Goal: Register for event/course

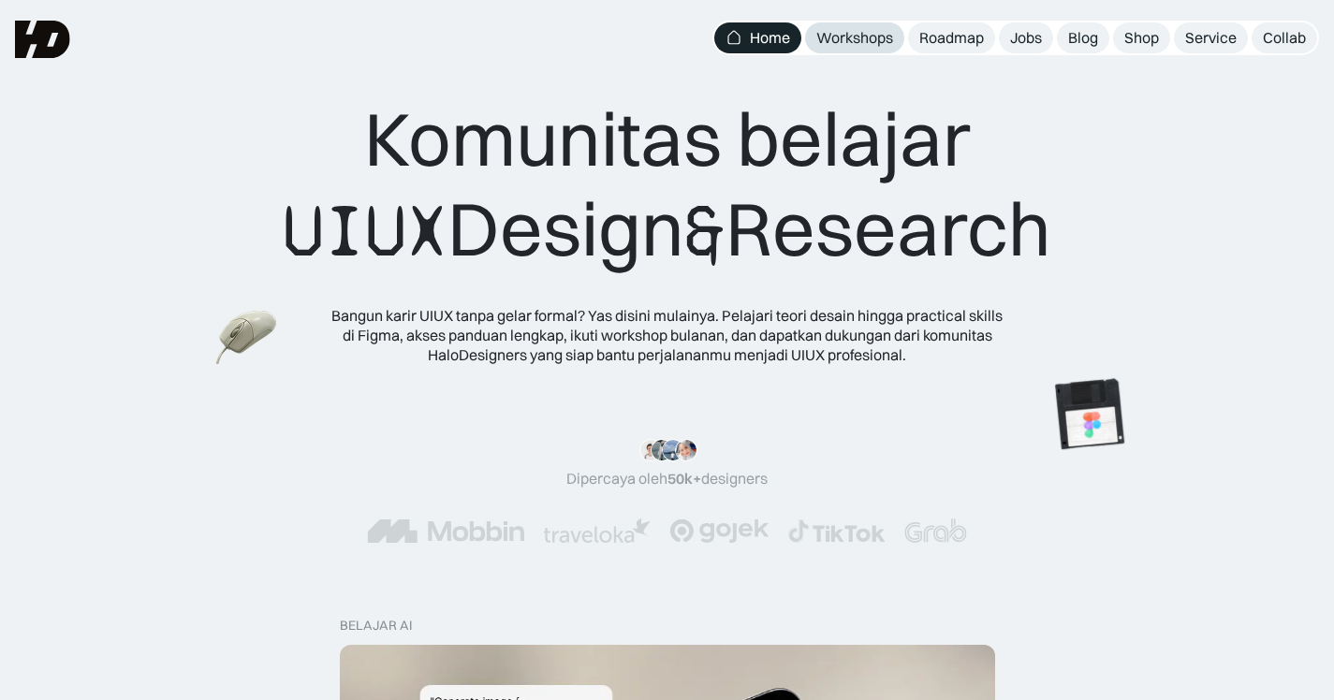
click at [851, 38] on div "Workshops" at bounding box center [854, 38] width 77 height 20
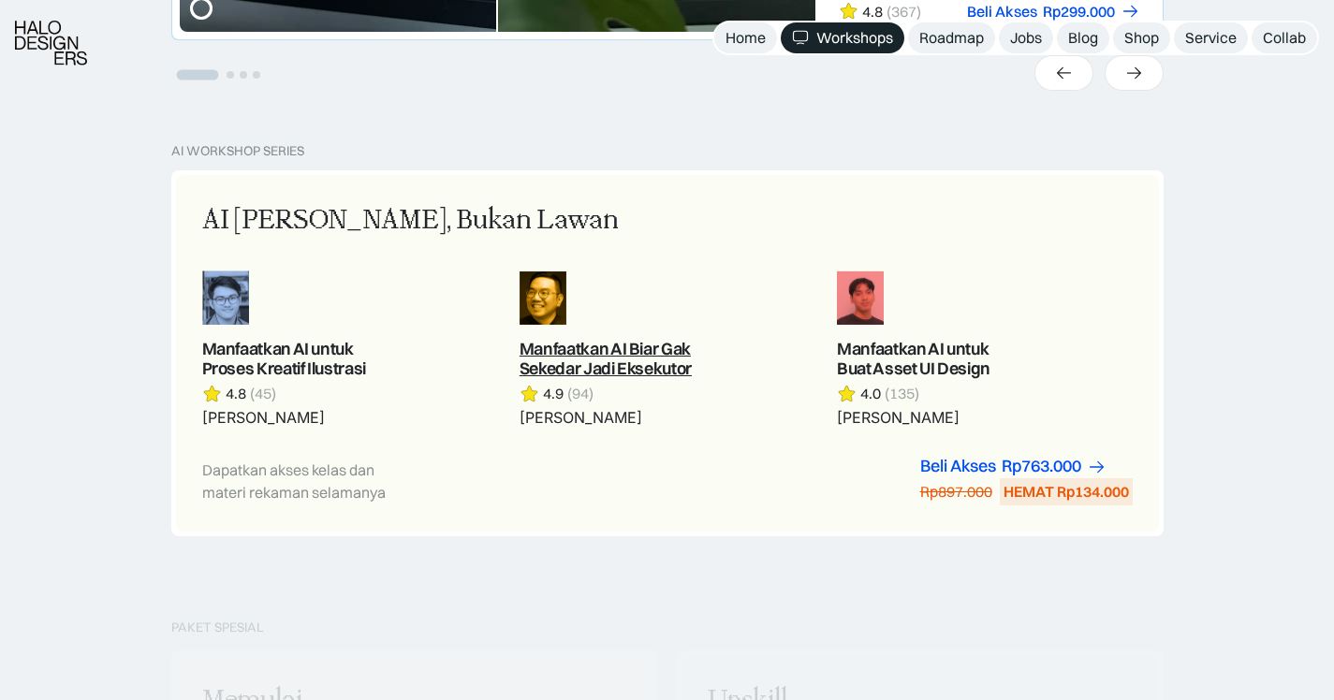
scroll to position [970, 0]
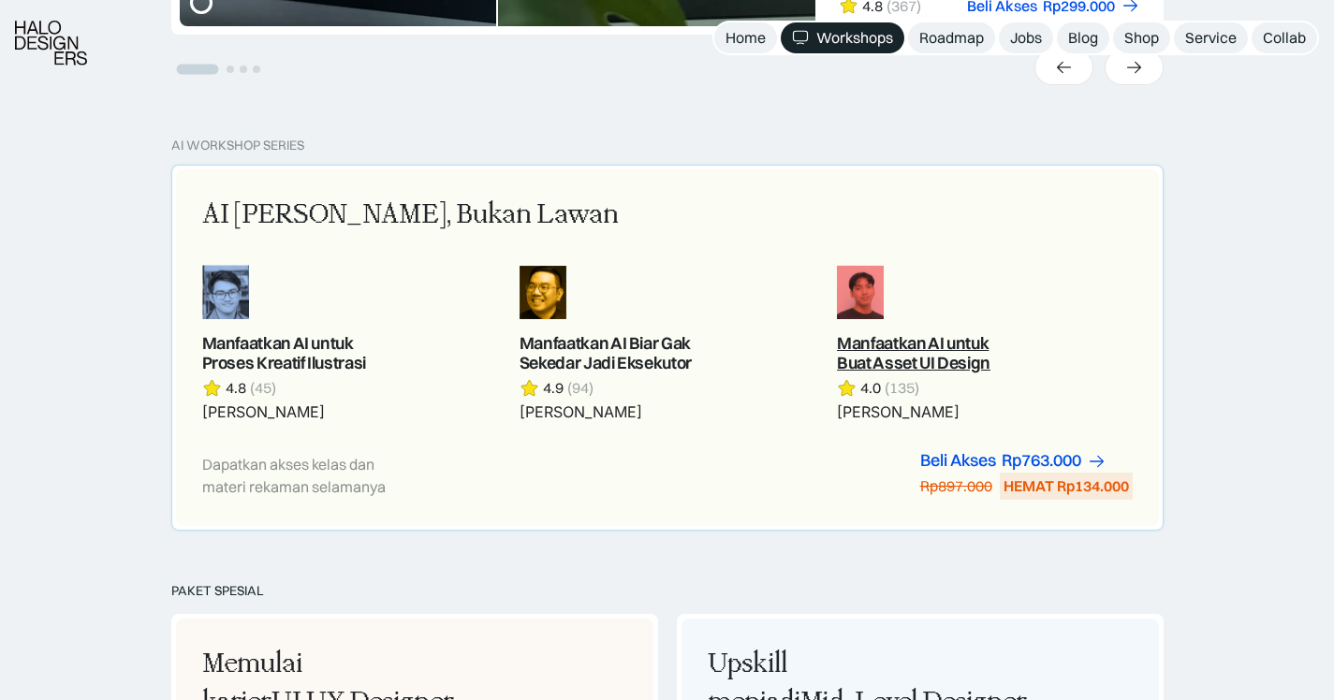
click at [884, 357] on link at bounding box center [984, 343] width 295 height 157
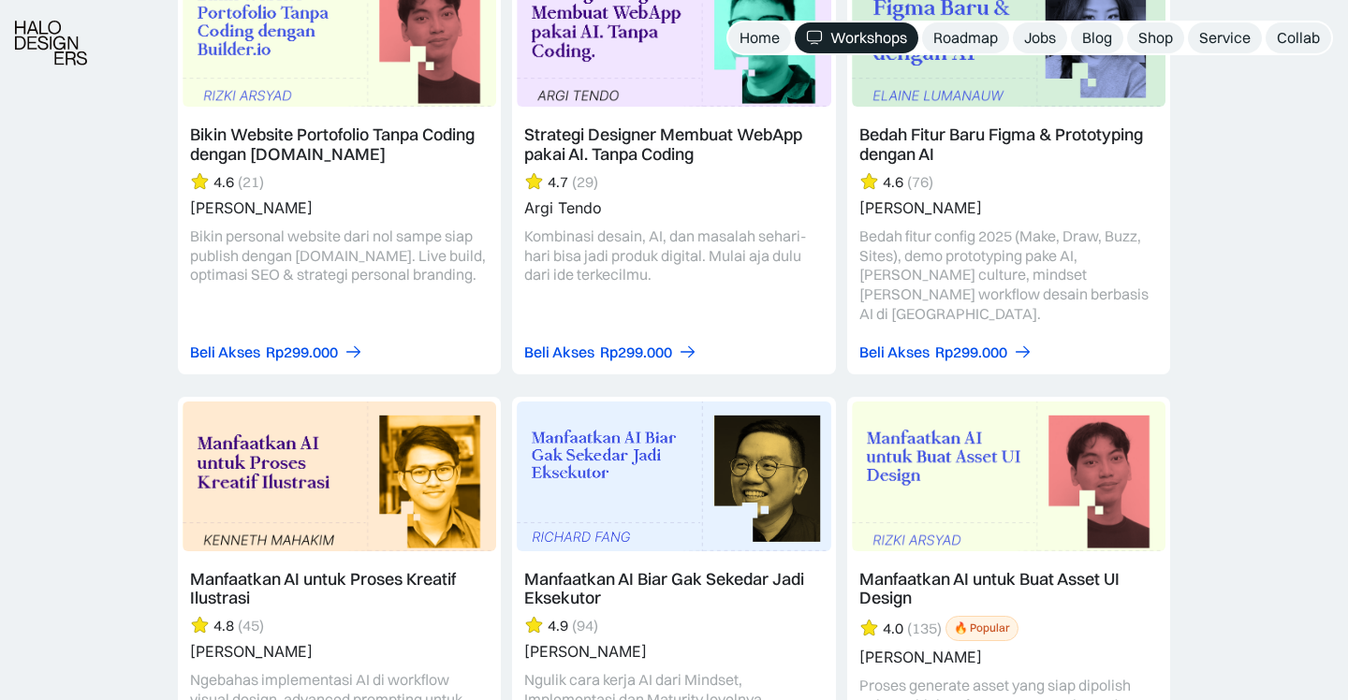
scroll to position [2315, 0]
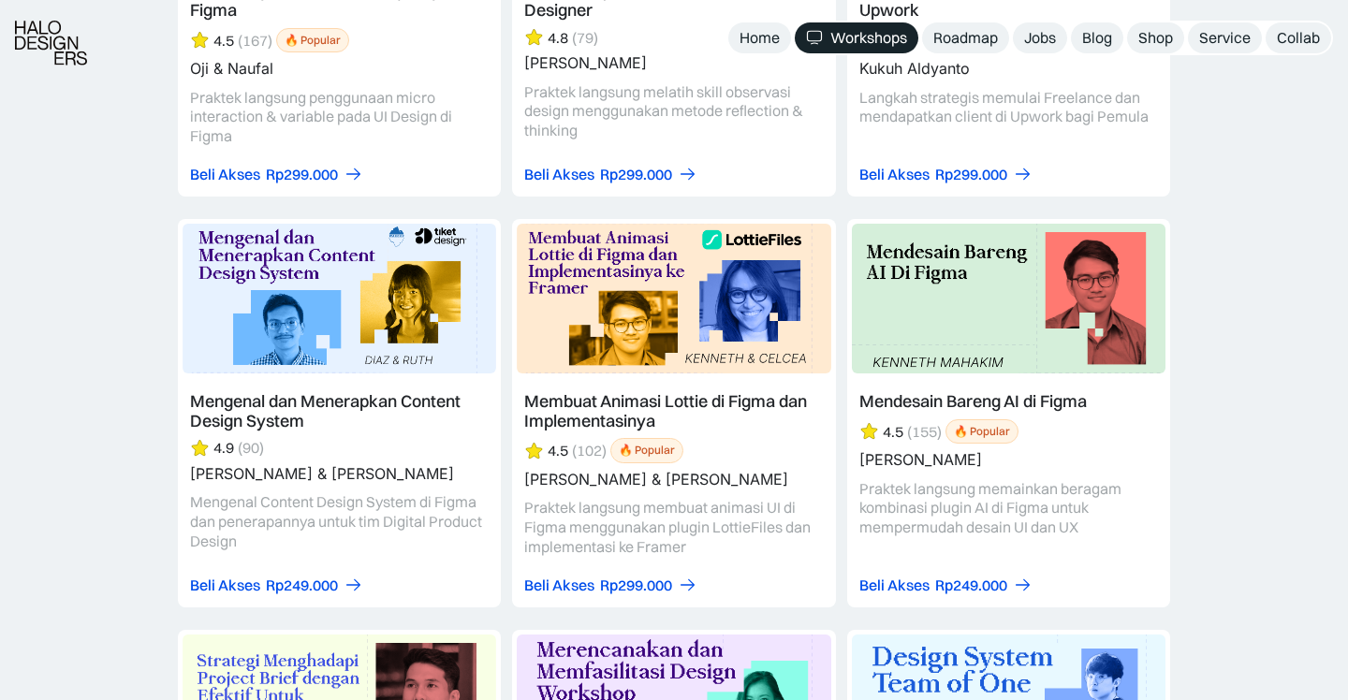
scroll to position [5015, 0]
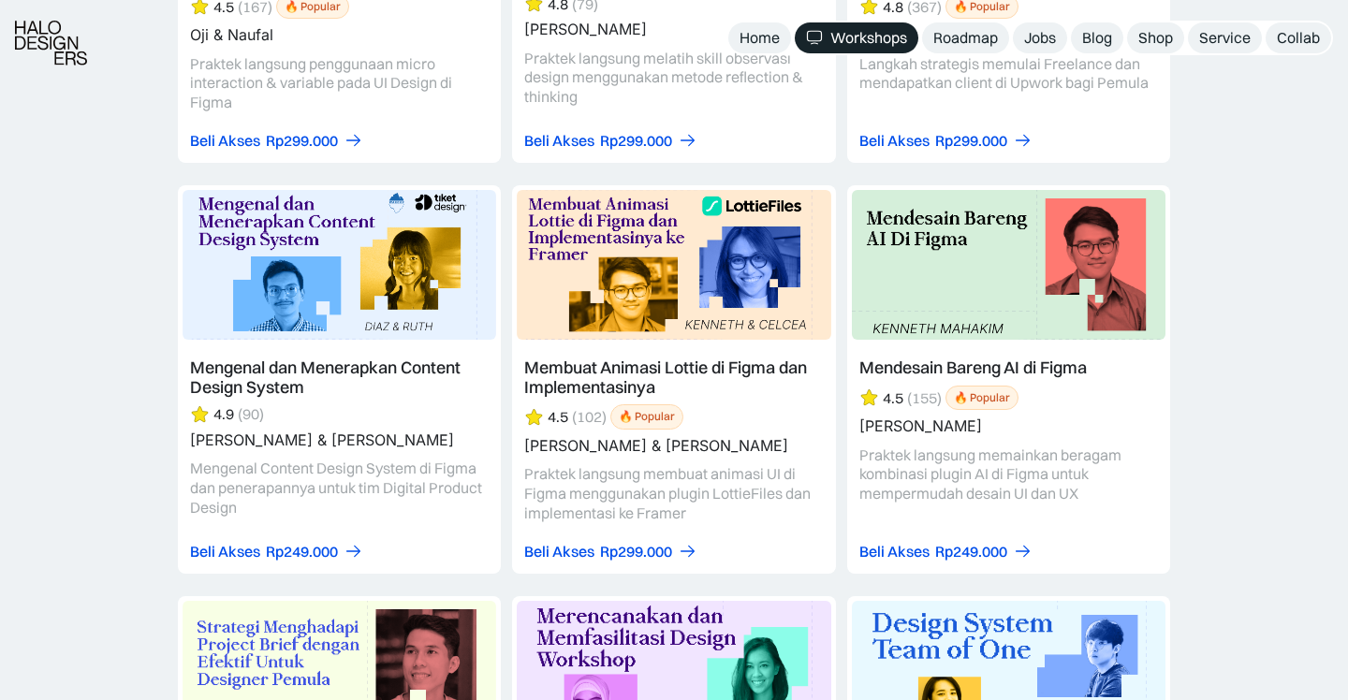
click at [1243, 370] on div "Semua Semua AI Figma Webflow & Framer Freelance Karir & Hiring UI Kit UI Design…" at bounding box center [674, 366] width 1348 height 6362
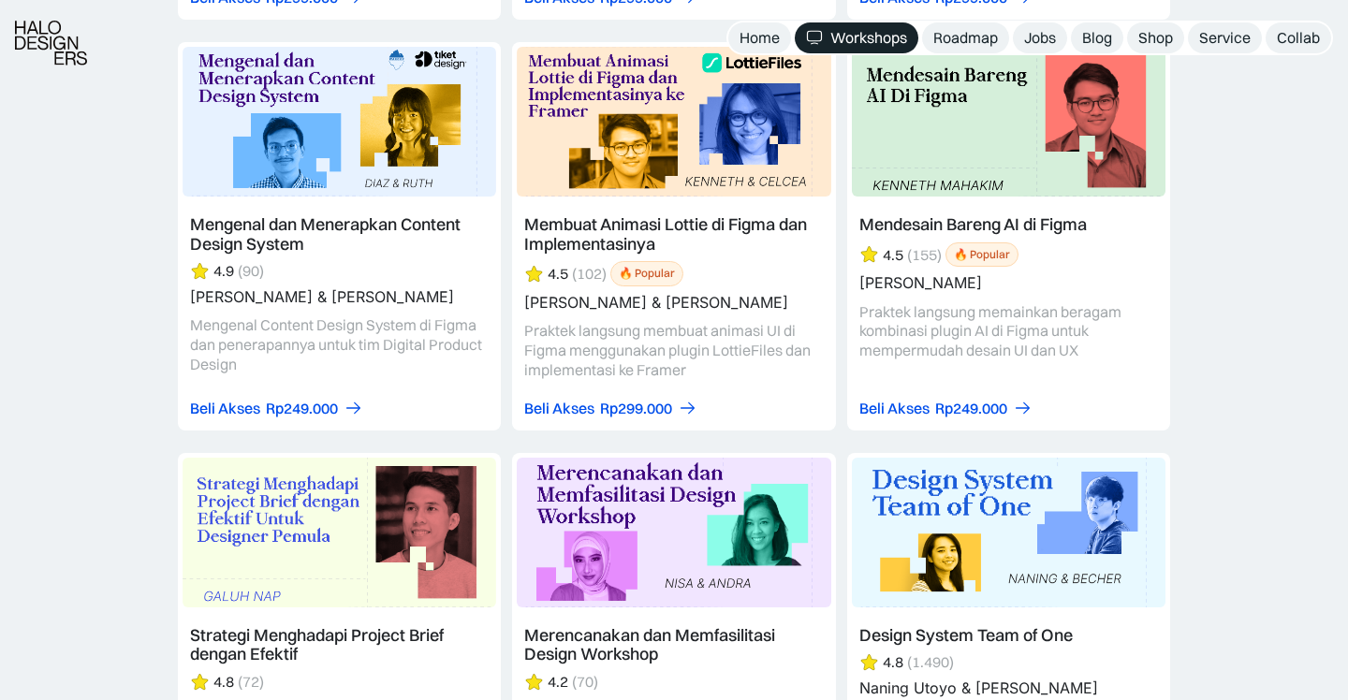
scroll to position [5160, 0]
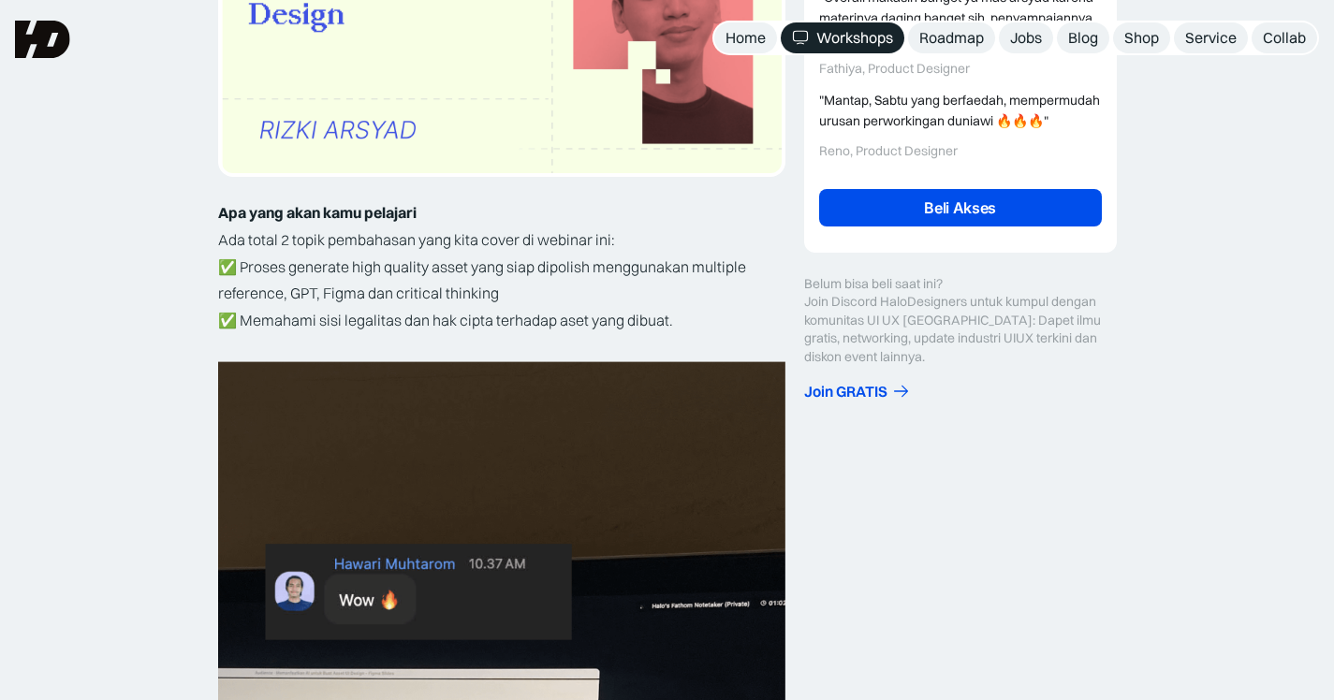
scroll to position [217, 0]
